Goal: Task Accomplishment & Management: Use online tool/utility

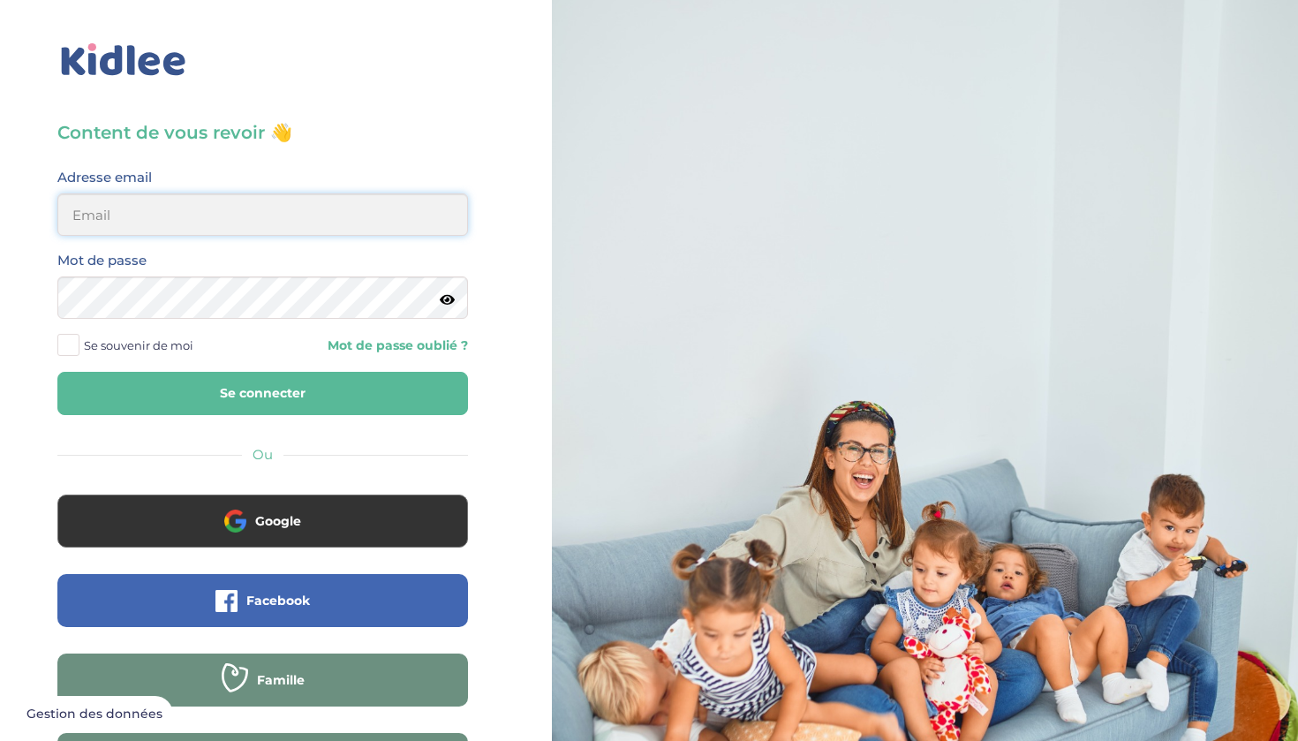
type input "[EMAIL_ADDRESS][DOMAIN_NAME]"
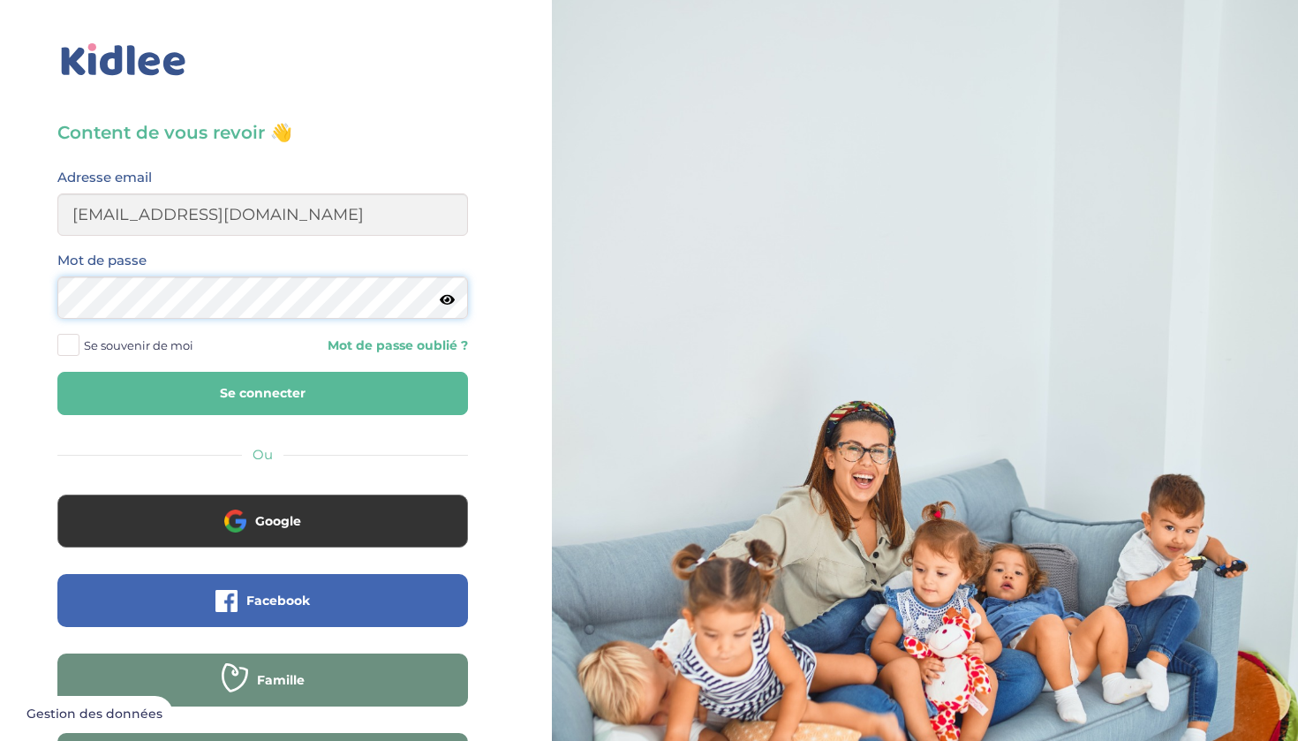
click at [262, 393] on button "Se connecter" at bounding box center [262, 393] width 411 height 43
click at [240, 396] on button "Se connecter" at bounding box center [262, 393] width 411 height 43
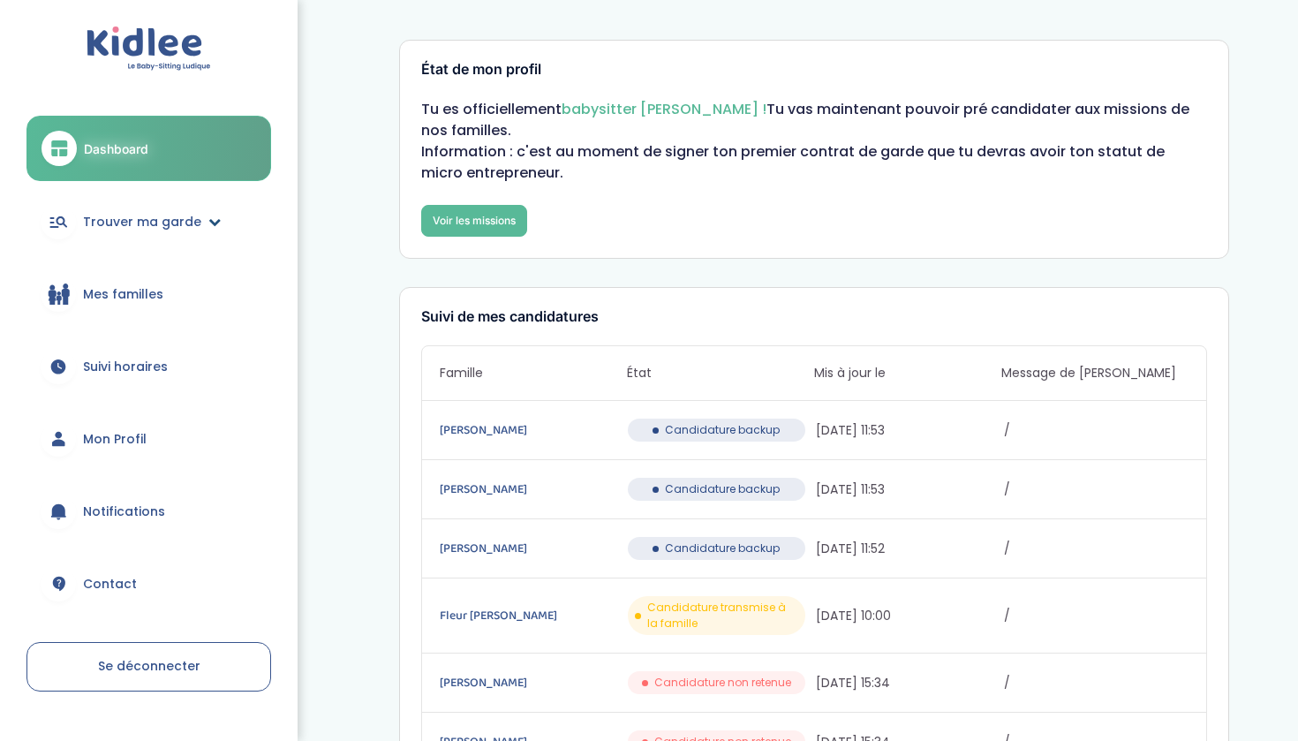
click at [163, 223] on span "Trouver ma garde" at bounding box center [142, 222] width 118 height 19
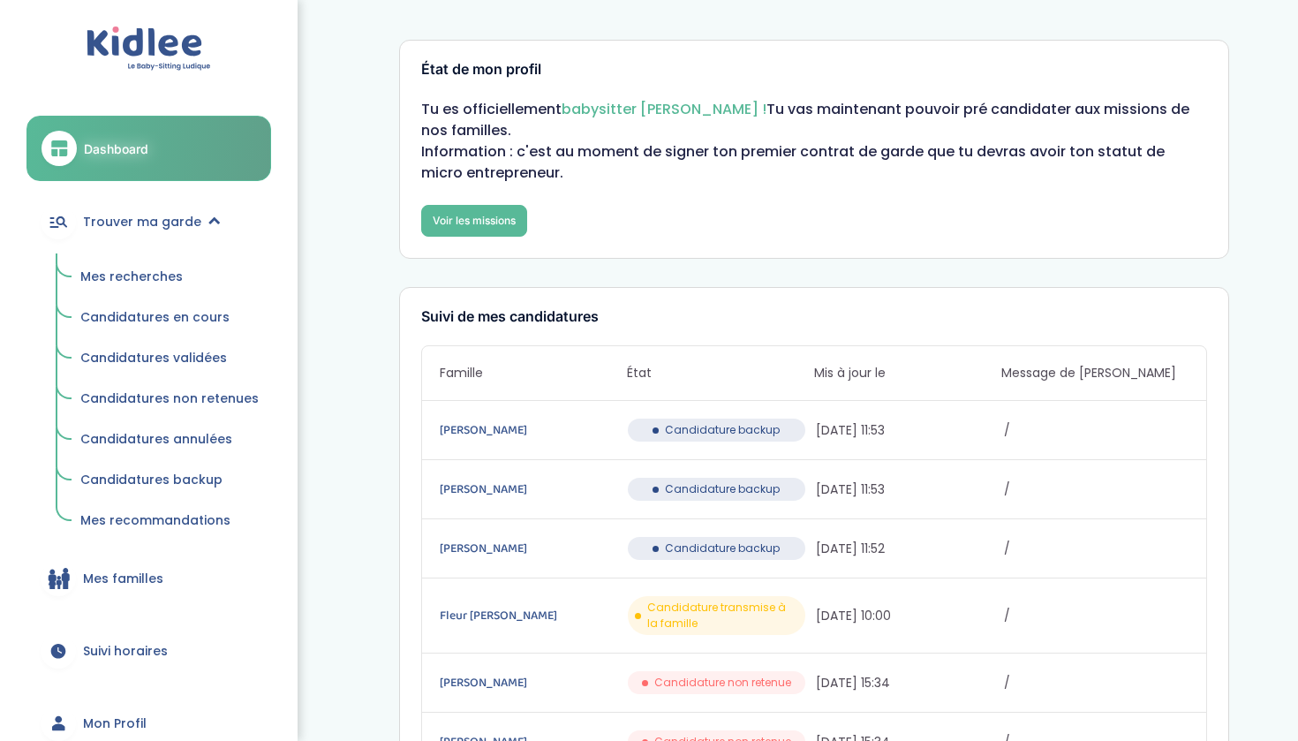
click at [145, 271] on span "Mes recherches" at bounding box center [131, 277] width 102 height 18
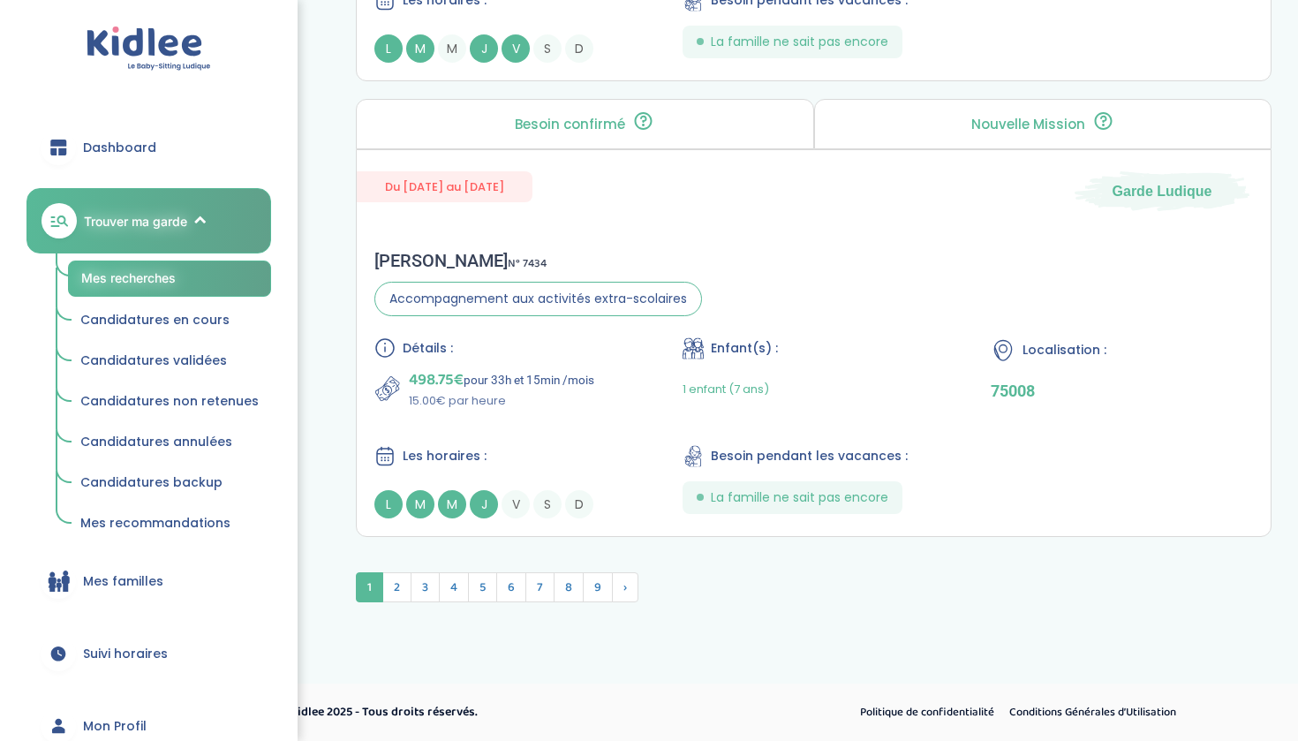
scroll to position [4794, 0]
click at [400, 586] on span "2" at bounding box center [396, 587] width 29 height 30
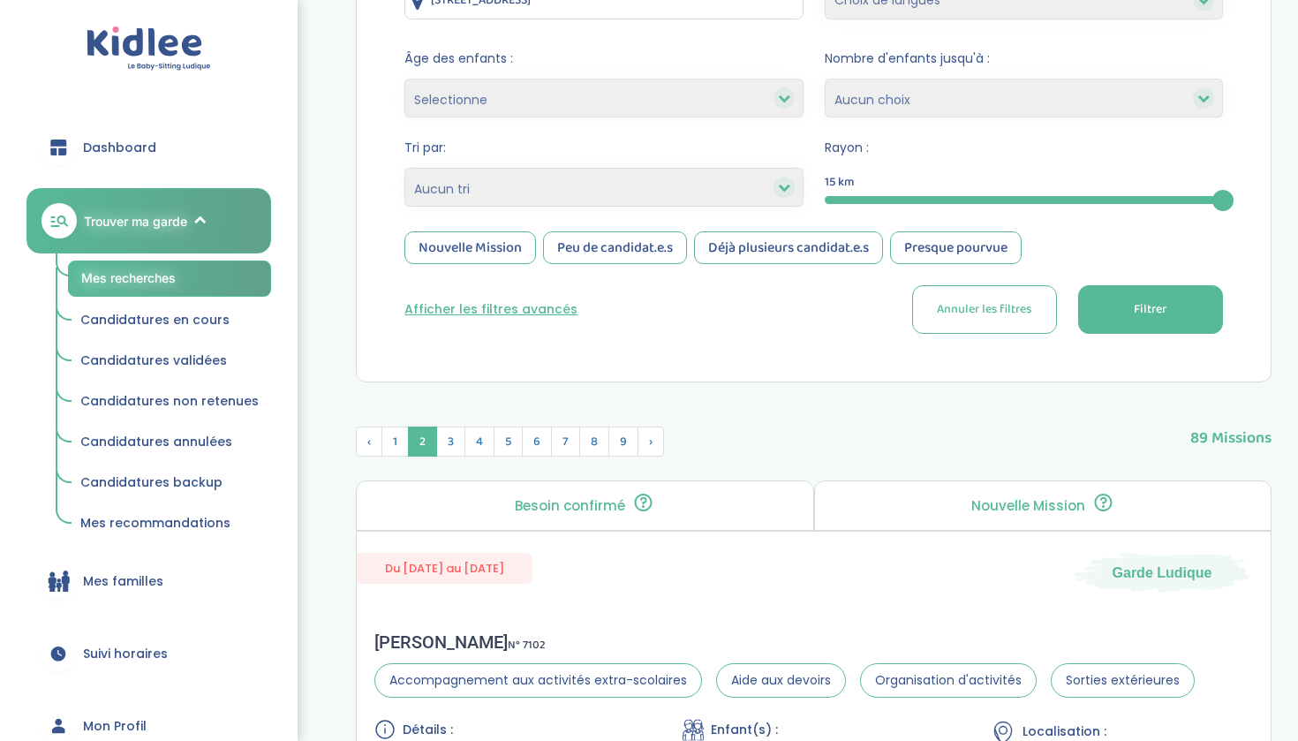
scroll to position [71, 0]
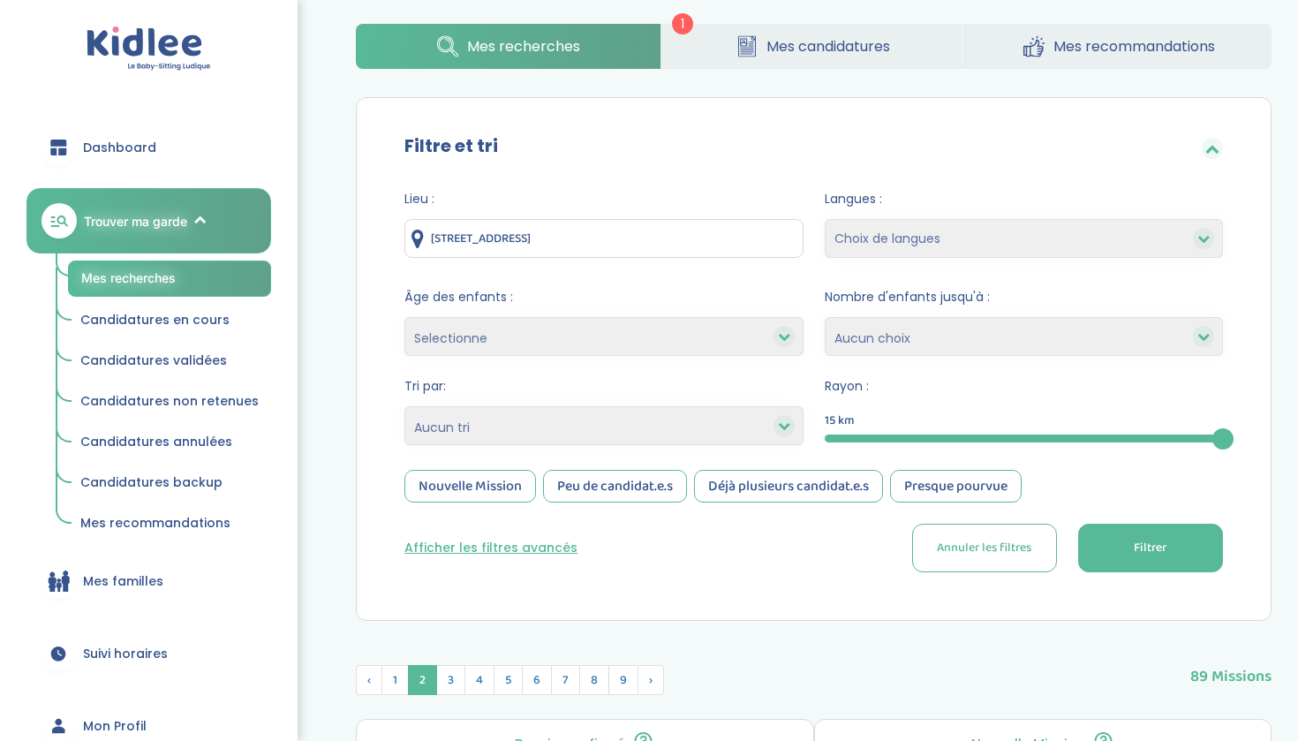
select select "hours_asc"
click at [1113, 544] on button "Filtrer" at bounding box center [1150, 548] width 145 height 49
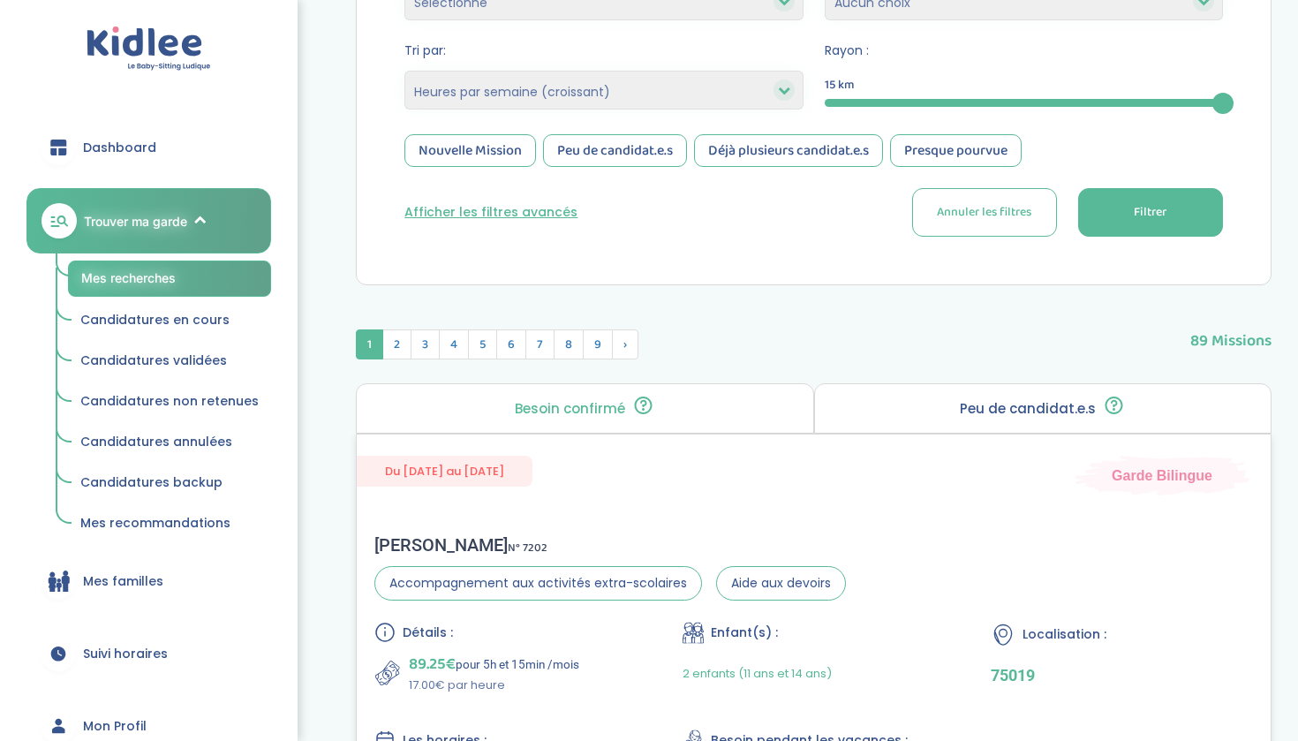
scroll to position [404, 0]
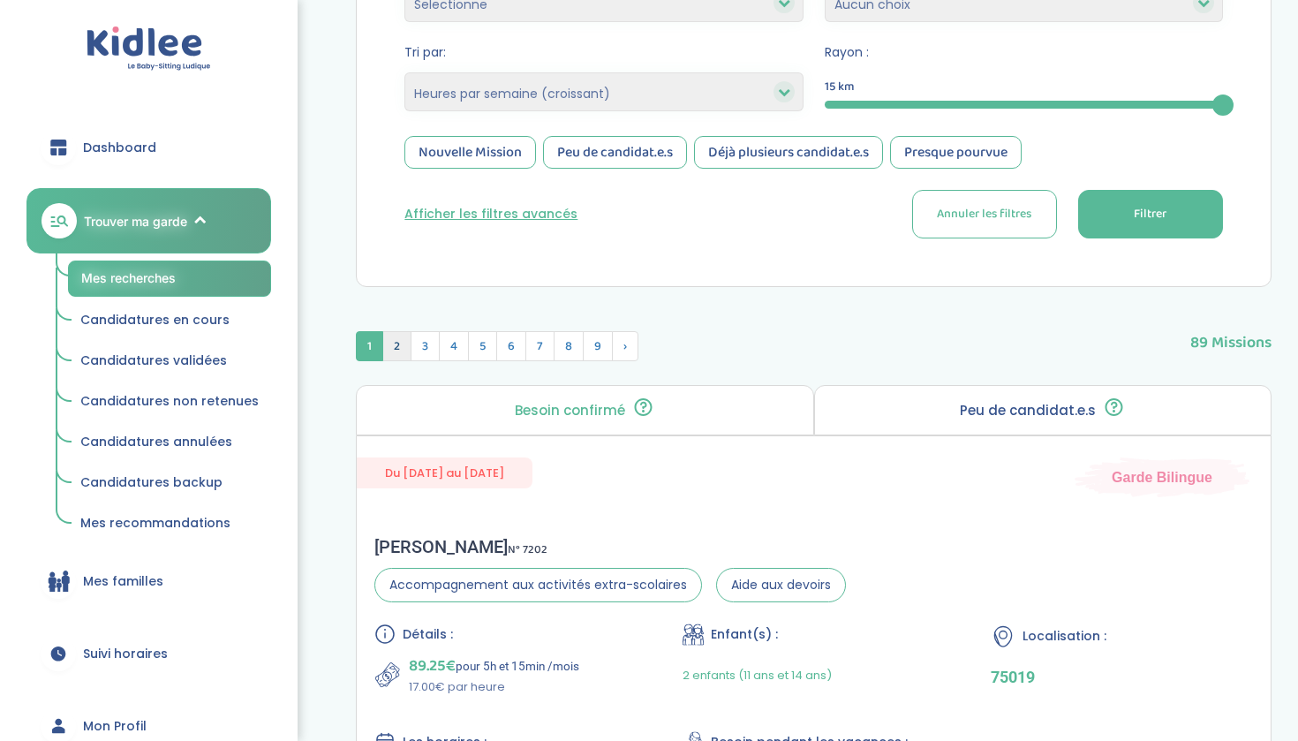
click at [395, 350] on span "2" at bounding box center [396, 346] width 29 height 30
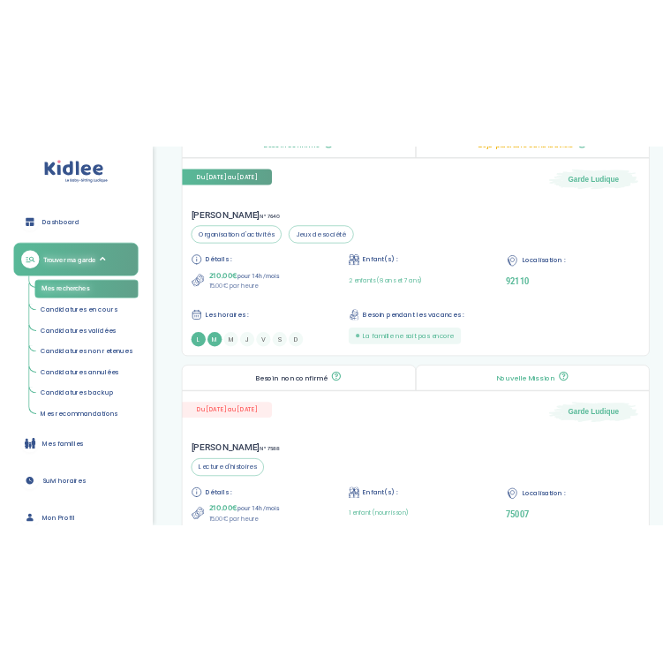
scroll to position [769, 0]
